Goal: Ask a question: Seek information or help from site administrators or community

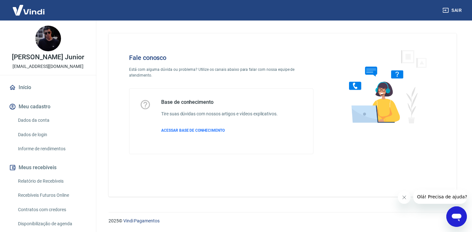
click at [453, 214] on icon "Abrir janela de mensagens" at bounding box center [457, 218] width 10 height 8
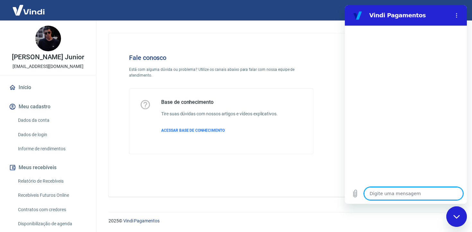
click at [389, 192] on textarea at bounding box center [413, 193] width 99 height 13
type textarea "b"
type textarea "x"
type textarea "bo"
type textarea "x"
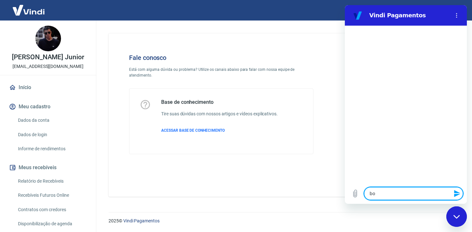
type textarea "boa"
type textarea "x"
type textarea "boa"
type textarea "x"
type textarea "boa t"
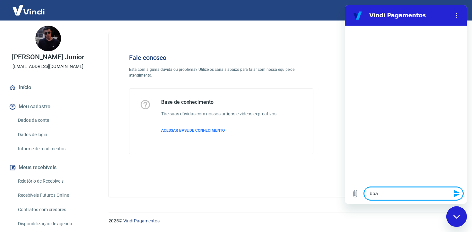
type textarea "x"
type textarea "boa ta"
type textarea "x"
type textarea "boa tar"
type textarea "x"
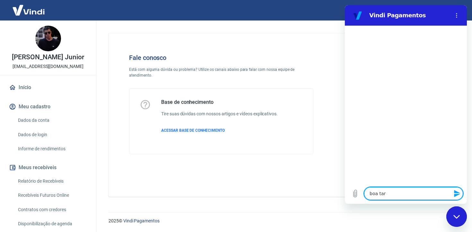
type textarea "boa tard"
type textarea "x"
type textarea "boa tarde"
type textarea "x"
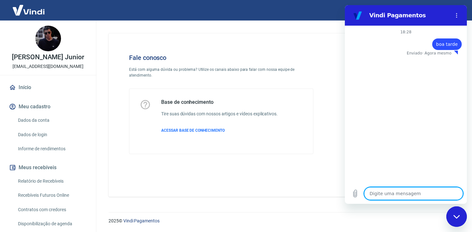
type textarea "e"
type textarea "x"
type textarea "es"
type textarea "x"
type textarea "est"
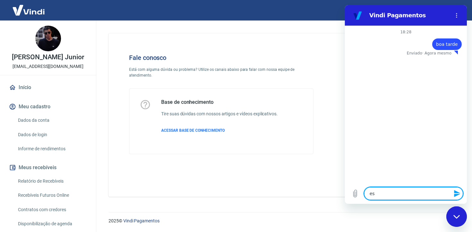
type textarea "x"
type textarea "esto"
type textarea "x"
type textarea "estou"
type textarea "x"
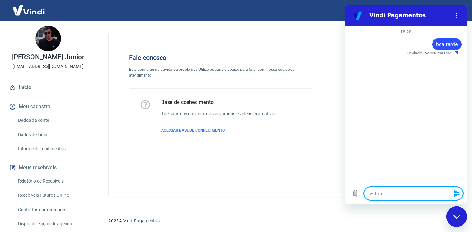
type textarea "estou"
type textarea "x"
type textarea "estou c"
type textarea "x"
type textarea "estou co"
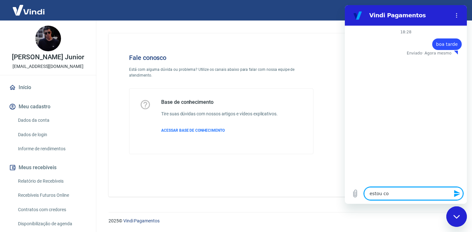
type textarea "x"
type textarea "estou com"
type textarea "x"
type textarea "estou com"
type textarea "x"
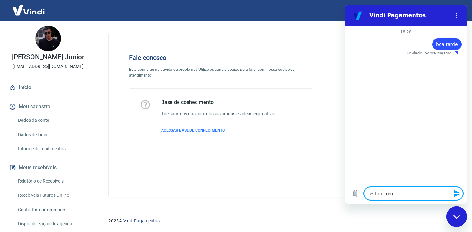
type textarea "estou com d"
type textarea "x"
type textarea "estou com do"
type textarea "x"
type textarea "estou com doi"
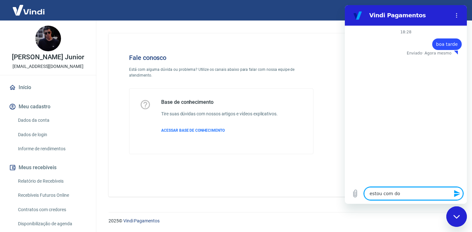
type textarea "x"
type textarea "estou com dois"
type textarea "x"
type textarea "estou com dois"
type textarea "x"
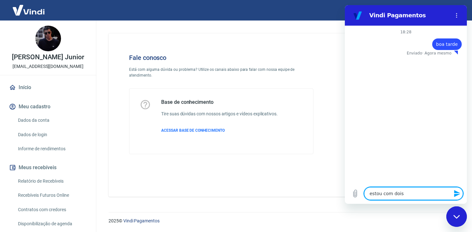
type textarea "estou com dois p"
type textarea "x"
type textarea "estou com dois pe"
type textarea "x"
type textarea "estou com dois ped"
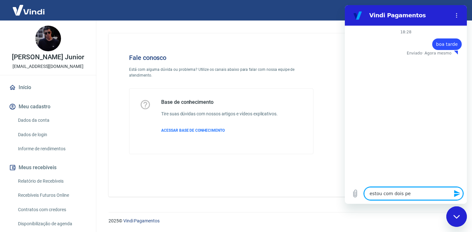
type textarea "x"
type textarea "estou com dois pedi"
type textarea "x"
type textarea "estou com dois pedid"
type textarea "x"
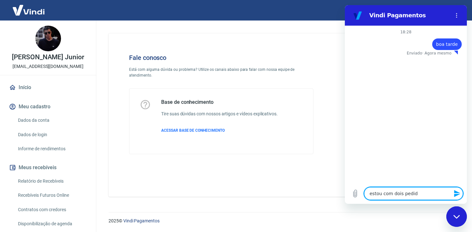
type textarea "estou com dois pedido"
type textarea "x"
type textarea "estou com dois pedidos"
type textarea "x"
type textarea "estou com dois pedidos"
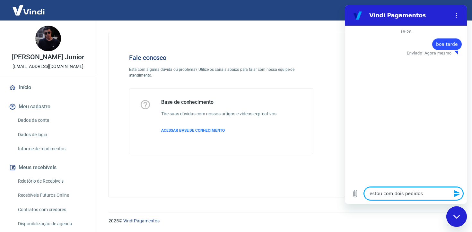
type textarea "x"
type textarea "estou com dois pedidos q"
type textarea "x"
type textarea "estou com dois pedidos qu"
type textarea "x"
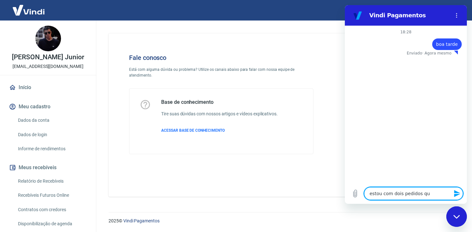
type textarea "estou com dois pedidos que"
type textarea "x"
type textarea "estou com dois pedidos que"
type textarea "x"
type textarea "estou com dois pedidos que"
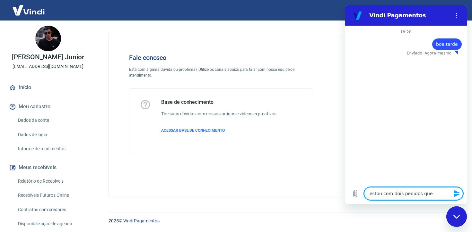
type textarea "x"
type textarea "estou com dois pedidos qu"
type textarea "x"
type textarea "estou com dois pedidos q"
type textarea "x"
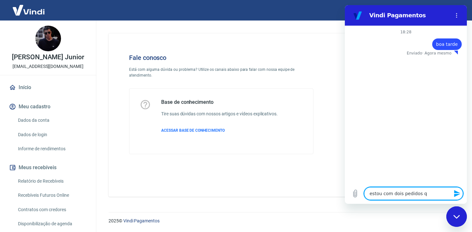
type textarea "estou com dois pedidos"
type textarea "x"
type textarea "estou com dois pedidos q"
type textarea "x"
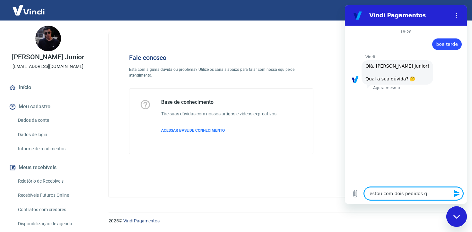
type textarea "estou com dois pedidos qu"
type textarea "x"
type textarea "estou com dois pedidos que"
type textarea "x"
type textarea "estou com dois pedidos que"
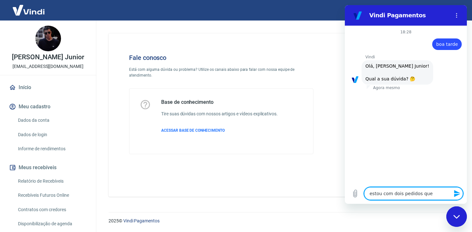
type textarea "x"
type textarea "estou com dois pedidos que f"
type textarea "x"
type textarea "estou com dois pedidos que fo"
type textarea "x"
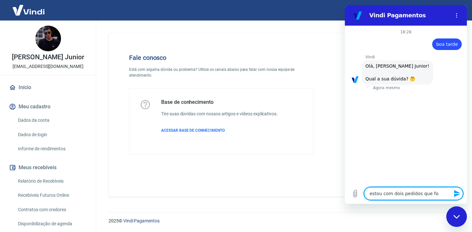
type textarea "estou com dois pedidos que for"
type textarea "x"
type textarea "estou com dois pedidos que fora"
type textarea "x"
type textarea "estou com dois pedidos que foram"
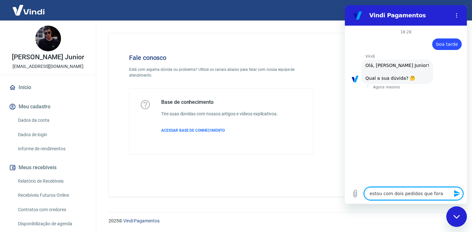
type textarea "x"
type textarea "estou com dois pedidos que foram"
type textarea "x"
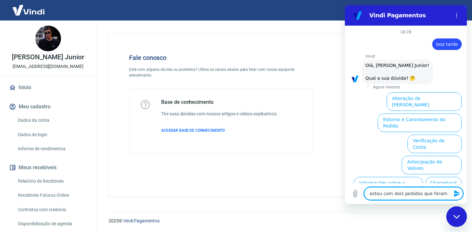
type textarea "estou com dois pedidos que foram a"
type textarea "x"
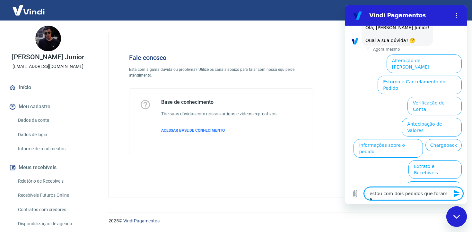
type textarea "estou com dois pedidos que foram ag"
type textarea "x"
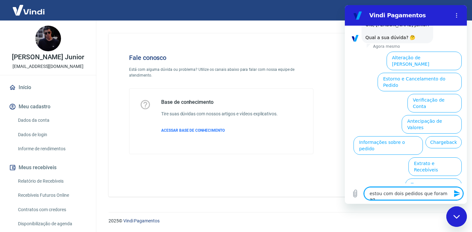
type textarea "estou com dois pedidos que foram a"
type textarea "x"
type textarea "estou com dois pedidos que foram"
type textarea "x"
type textarea "estou com dois pedidos que foram"
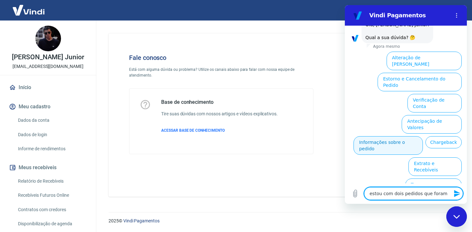
click at [411, 136] on button "Informações sobre o pedido" at bounding box center [387, 145] width 69 height 19
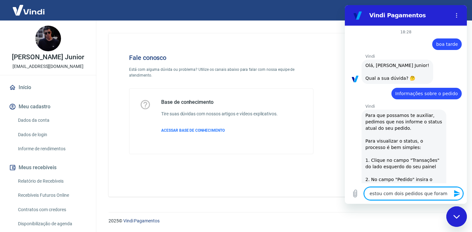
click at [441, 193] on textarea "estou com dois pedidos que foram" at bounding box center [413, 193] width 99 height 13
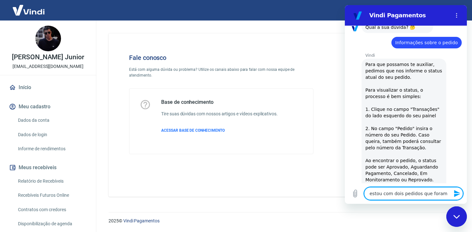
click at [441, 193] on textarea "estou com dois pedidos que foram" at bounding box center [413, 193] width 99 height 13
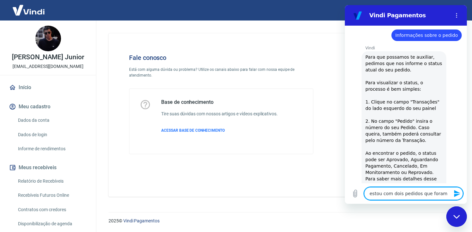
type textarea "x"
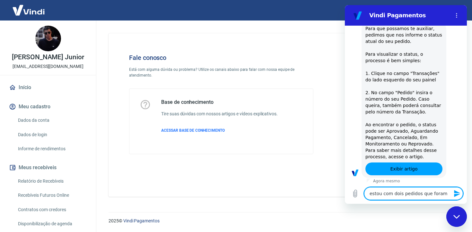
type textarea "estou com dois pedidos que foram"
type textarea "x"
type textarea "estou com dois pedidos que fora"
type textarea "x"
type textarea "estou com dois pedidos que for"
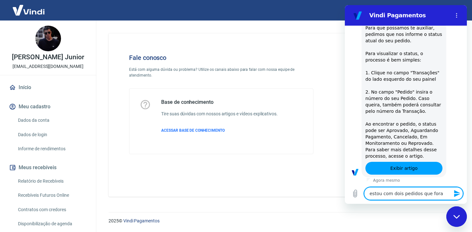
type textarea "x"
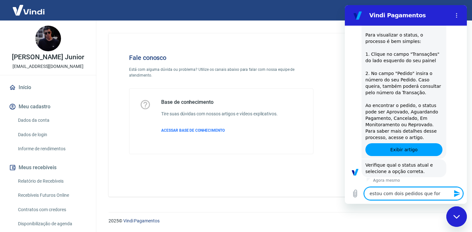
type textarea "estou com dois pedidos que fo"
type textarea "x"
type textarea "estou com dois pedidos que f"
type textarea "x"
type textarea "estou com dois pedidos que"
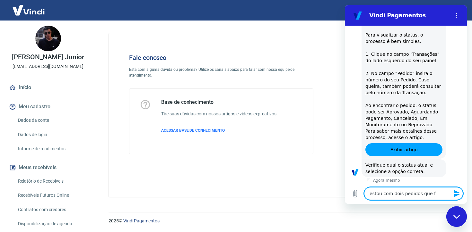
type textarea "x"
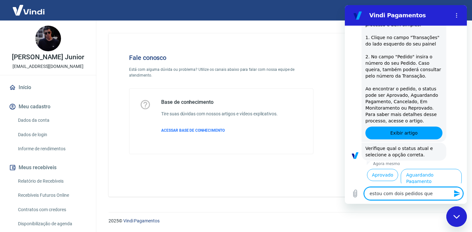
type textarea "estou com dois pedidos que"
type textarea "x"
type textarea "estou com dois pedidos qu"
type textarea "x"
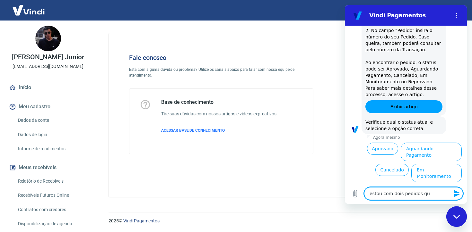
type textarea "estou com dois pedidos q"
type textarea "x"
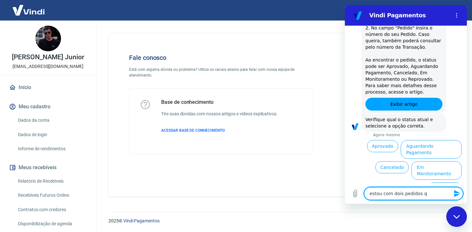
type textarea "estou com dois pedidos"
type textarea "x"
type textarea "estou com dois pedidos"
type textarea "x"
type textarea "estou com dois pedido"
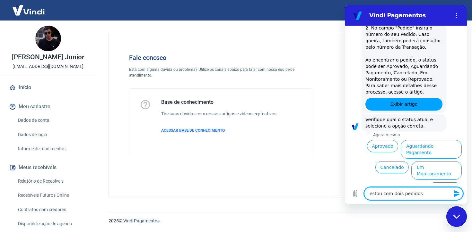
type textarea "x"
type textarea "estou com dois pedid"
type textarea "x"
type textarea "estou com dois pedi"
type textarea "x"
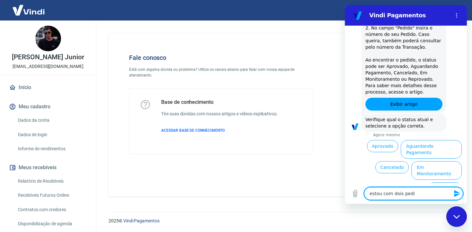
type textarea "estou com dois ped"
type textarea "x"
type textarea "estou com dois pe"
type textarea "x"
type textarea "estou com dois p"
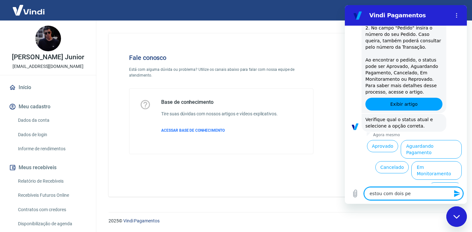
type textarea "x"
type textarea "estou com dois"
type textarea "x"
type textarea "estou com dois"
type textarea "x"
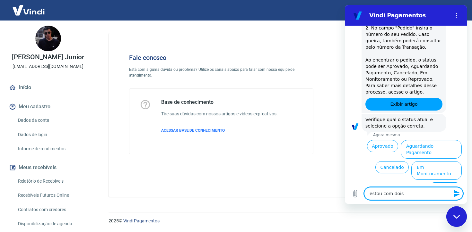
type textarea "estou com doi"
type textarea "x"
type textarea "estou com do"
type textarea "x"
type textarea "estou com d"
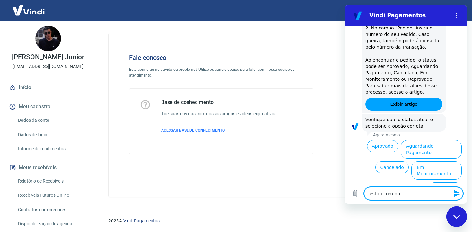
type textarea "x"
type textarea "estou com"
type textarea "x"
type textarea "estou com"
type textarea "x"
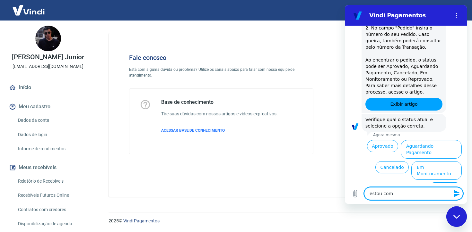
type textarea "estou co"
type textarea "x"
type textarea "estou c"
type textarea "x"
type textarea "estou"
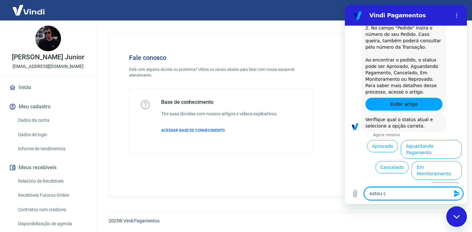
type textarea "x"
type textarea "estou"
type textarea "x"
type textarea "esto"
type textarea "x"
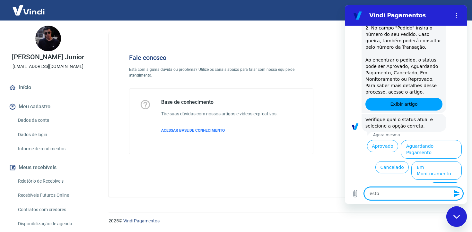
type textarea "est"
type textarea "x"
type textarea "es"
type textarea "x"
type textarea "e"
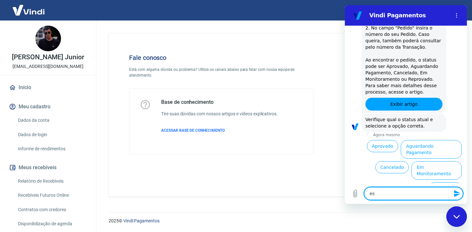
type textarea "x"
click at [435, 144] on button "Aguardando Pagamento" at bounding box center [431, 149] width 61 height 19
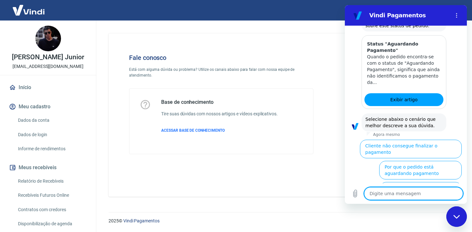
scroll to position [346, 0]
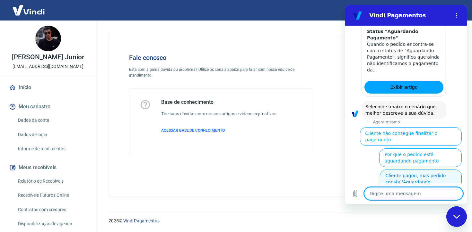
click at [423, 173] on button "Cliente pagou, mas pedido consta 'Aguardando Pagamento'" at bounding box center [421, 182] width 82 height 25
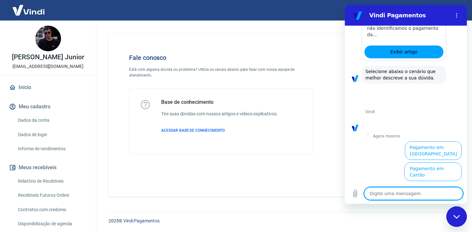
scroll to position [382, 0]
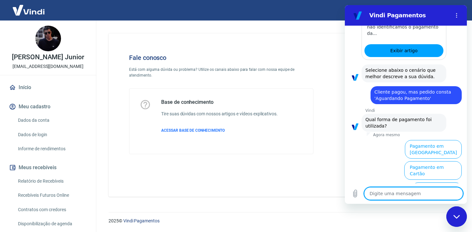
click at [434, 183] on button "Pagamento em Pix" at bounding box center [437, 192] width 50 height 19
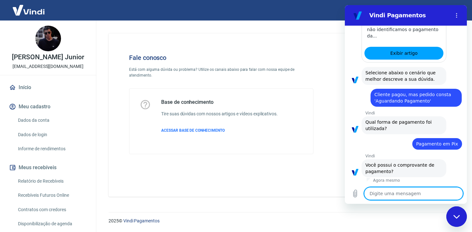
scroll to position [396, 0]
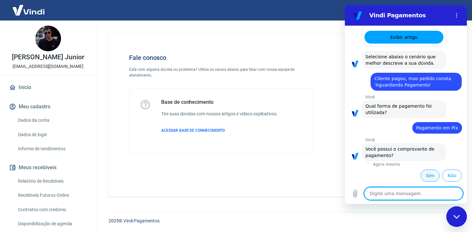
click at [426, 179] on button "Sim" at bounding box center [429, 176] width 19 height 12
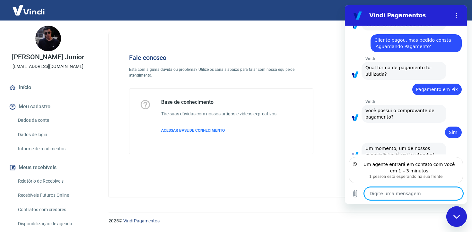
scroll to position [448, 0]
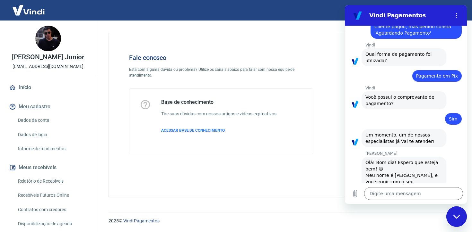
type textarea "x"
